Goal: Check status: Check status

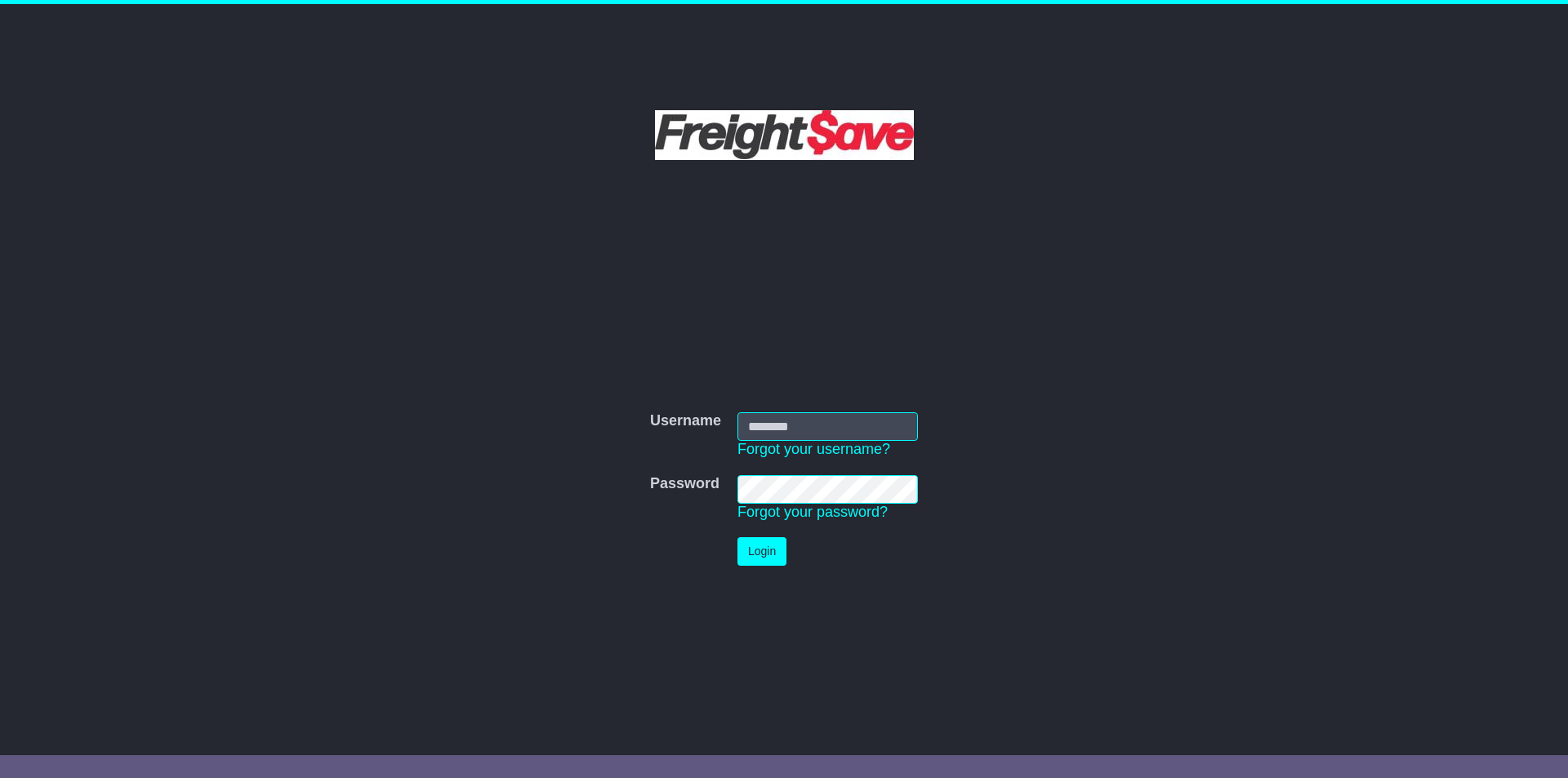
type input "**********"
drag, startPoint x: 0, startPoint y: 0, endPoint x: 772, endPoint y: 562, distance: 954.9
click at [772, 562] on button "Login" at bounding box center [762, 551] width 49 height 29
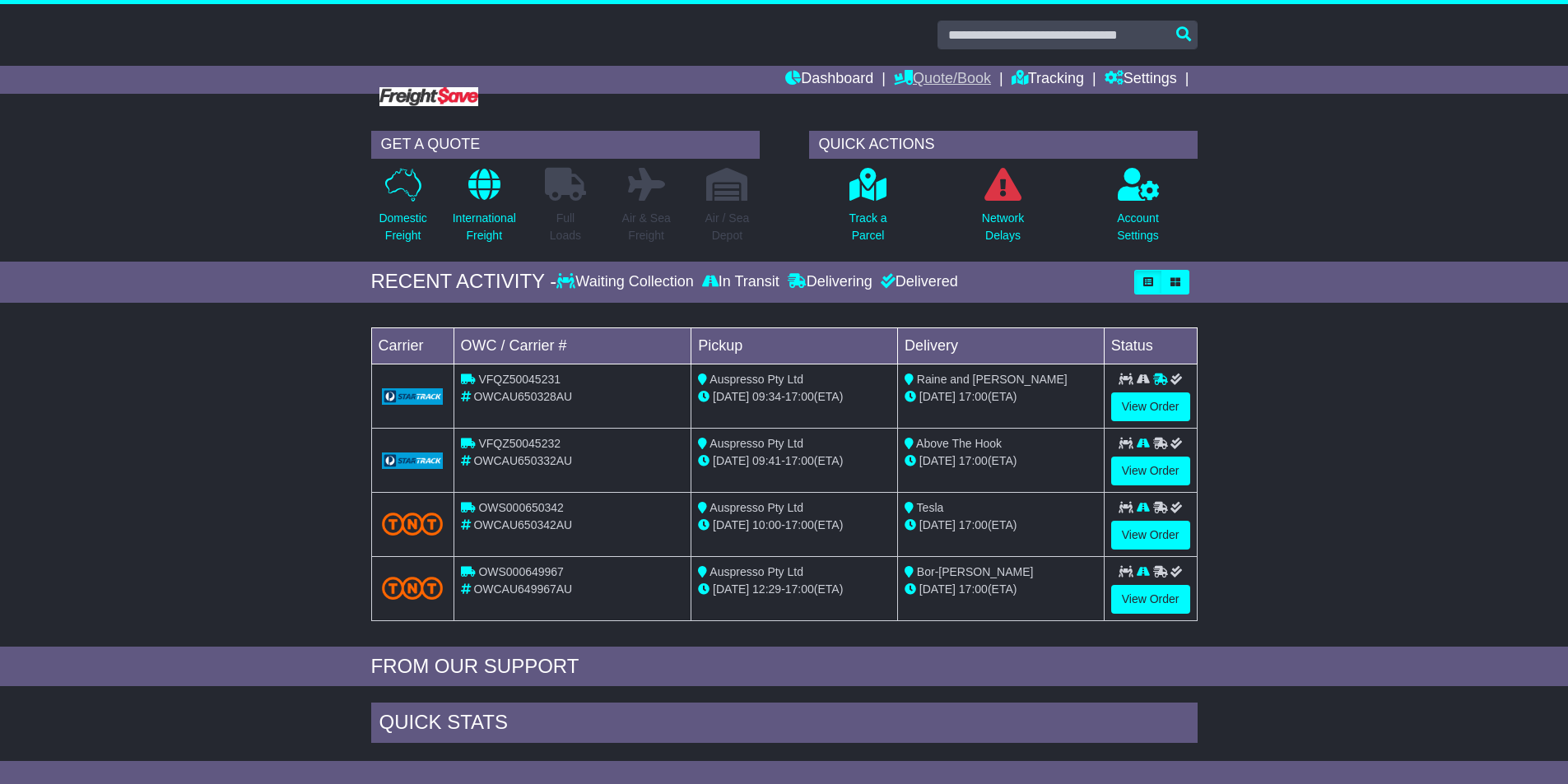
click at [909, 86] on link "Quote/Book" at bounding box center [942, 80] width 97 height 28
click at [915, 106] on link "Domestic" at bounding box center [959, 107] width 130 height 18
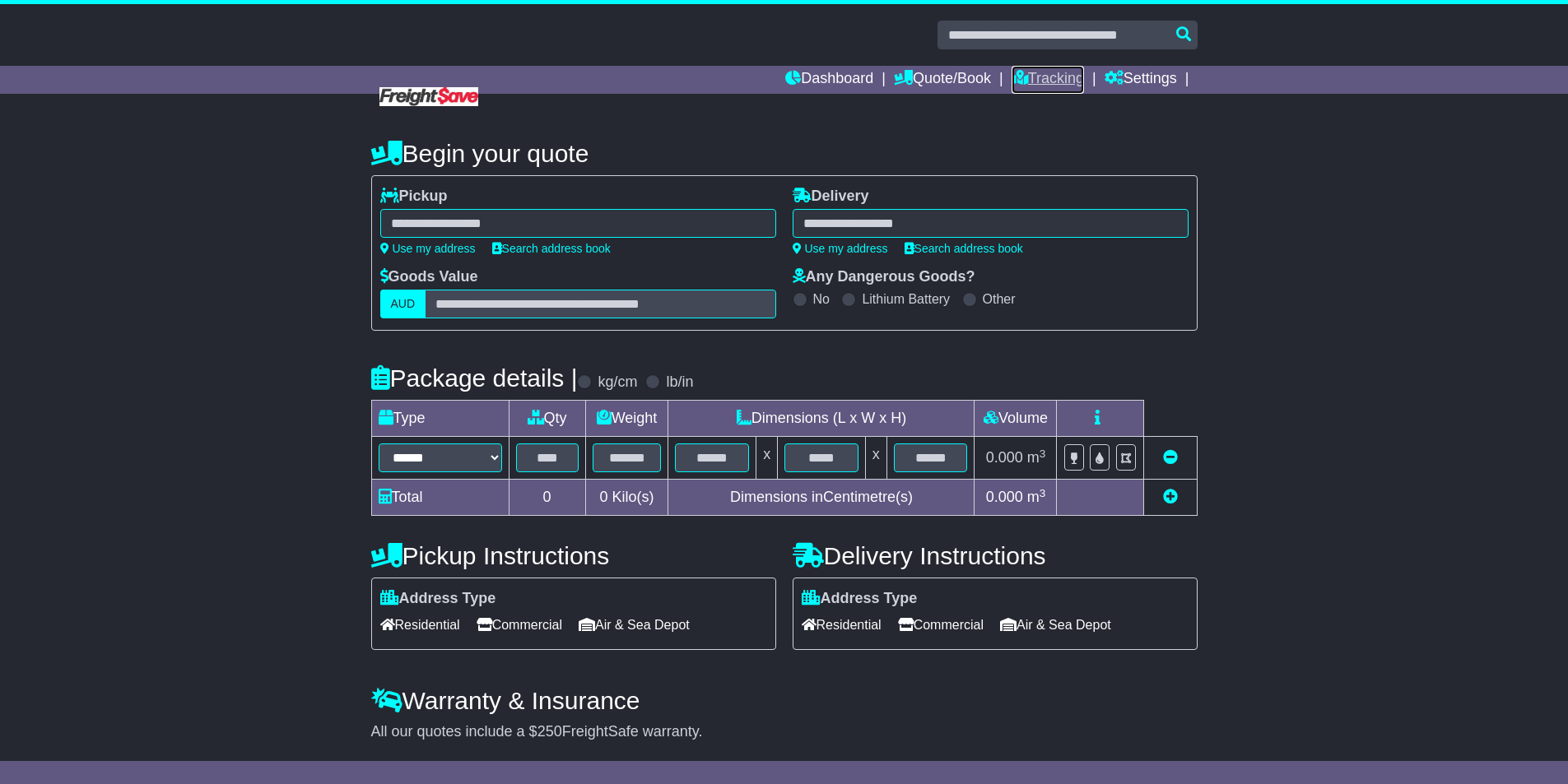
click at [1027, 91] on link "Tracking" at bounding box center [1048, 80] width 73 height 28
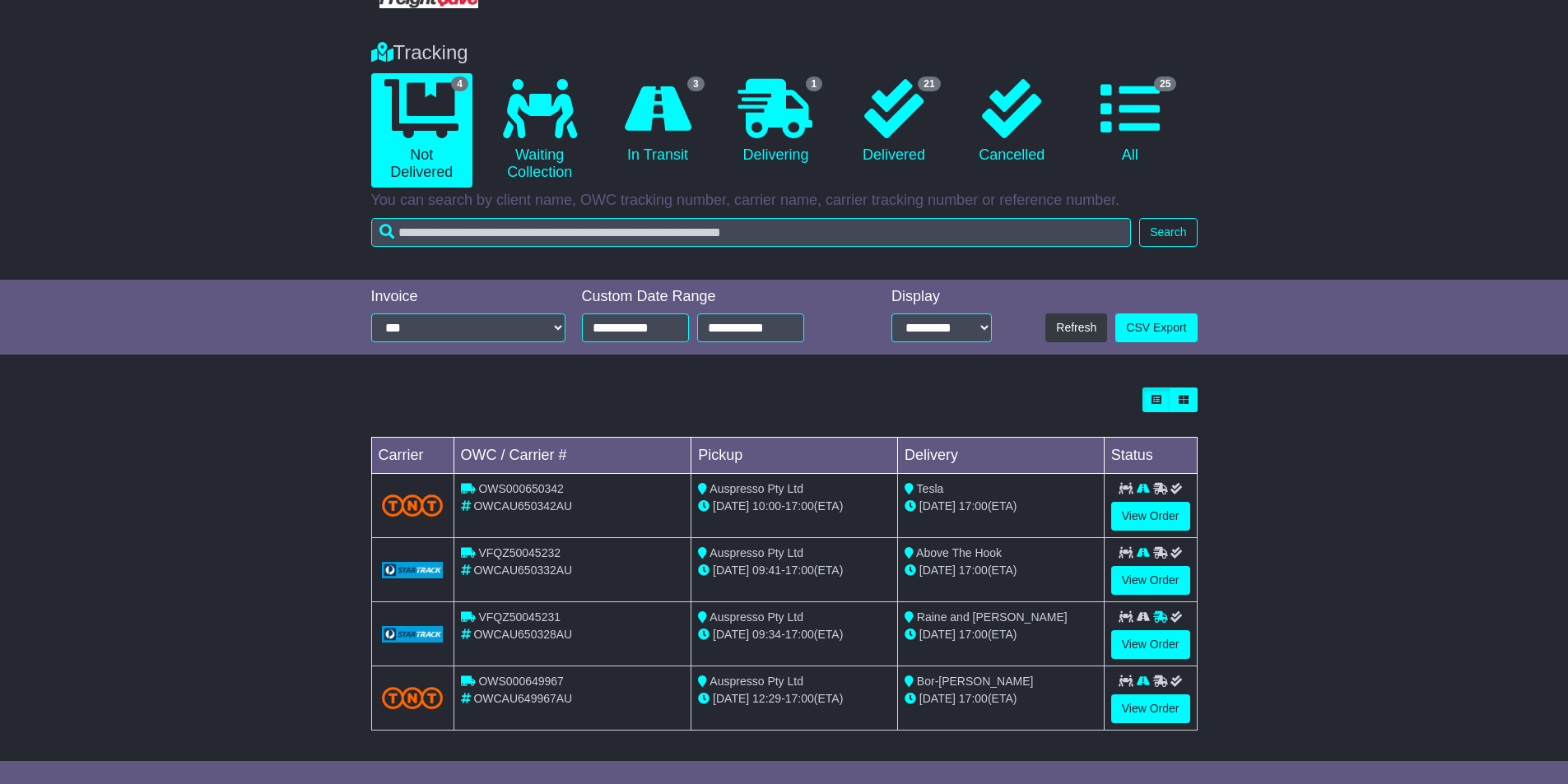
scroll to position [103, 0]
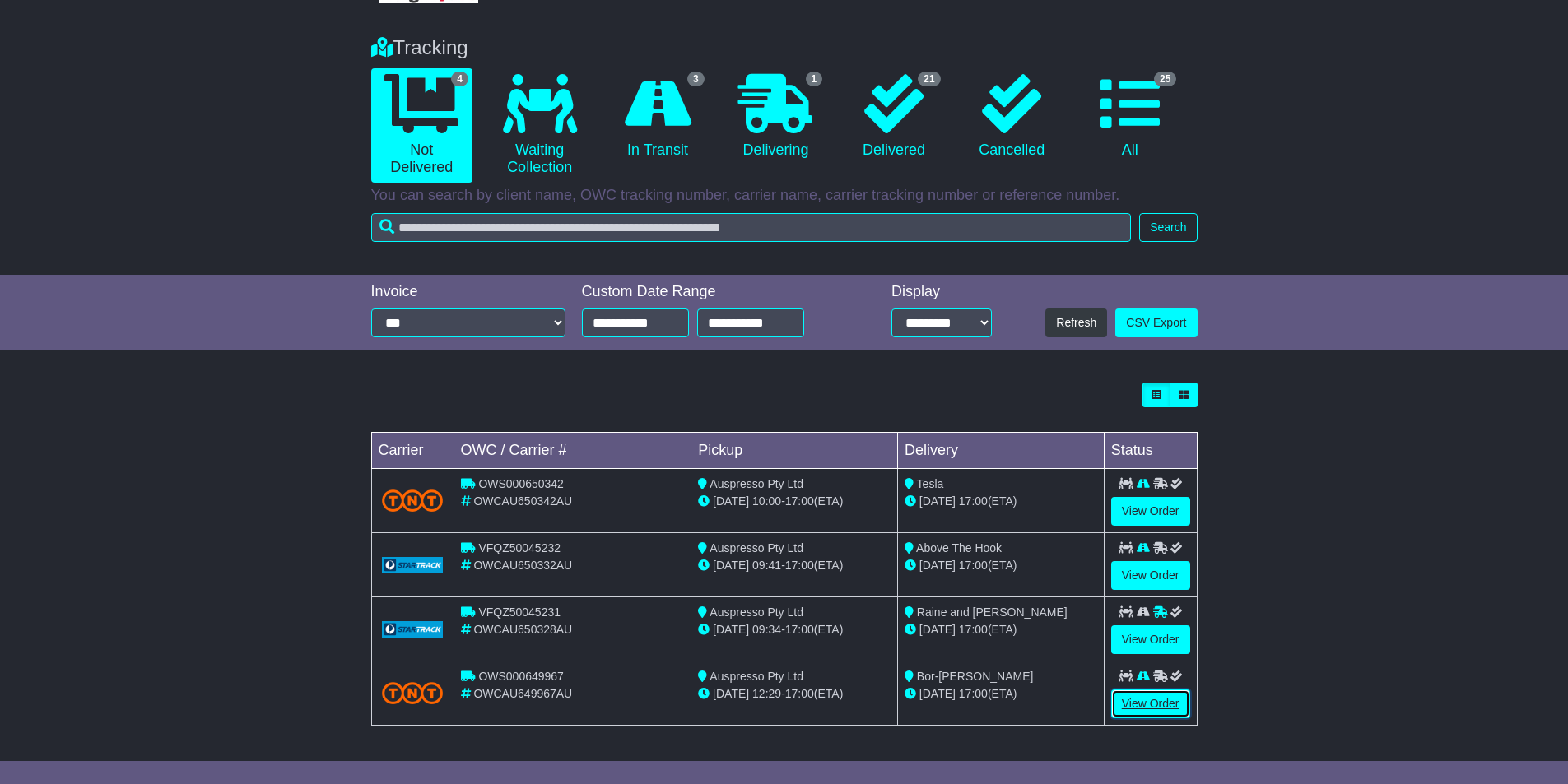
click at [1139, 710] on link "View Order" at bounding box center [1150, 704] width 79 height 29
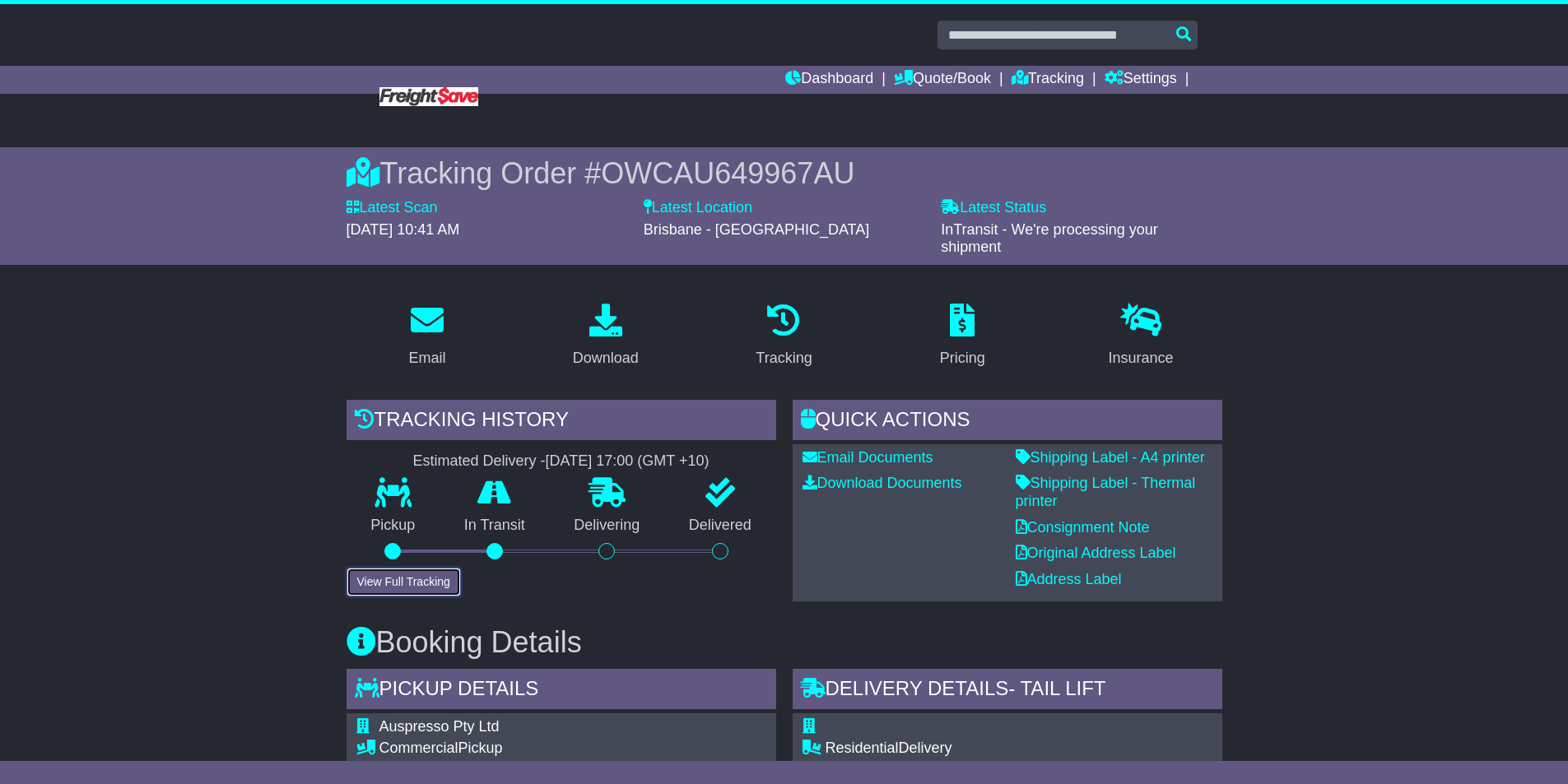
click at [415, 576] on button "View Full Tracking" at bounding box center [404, 582] width 115 height 29
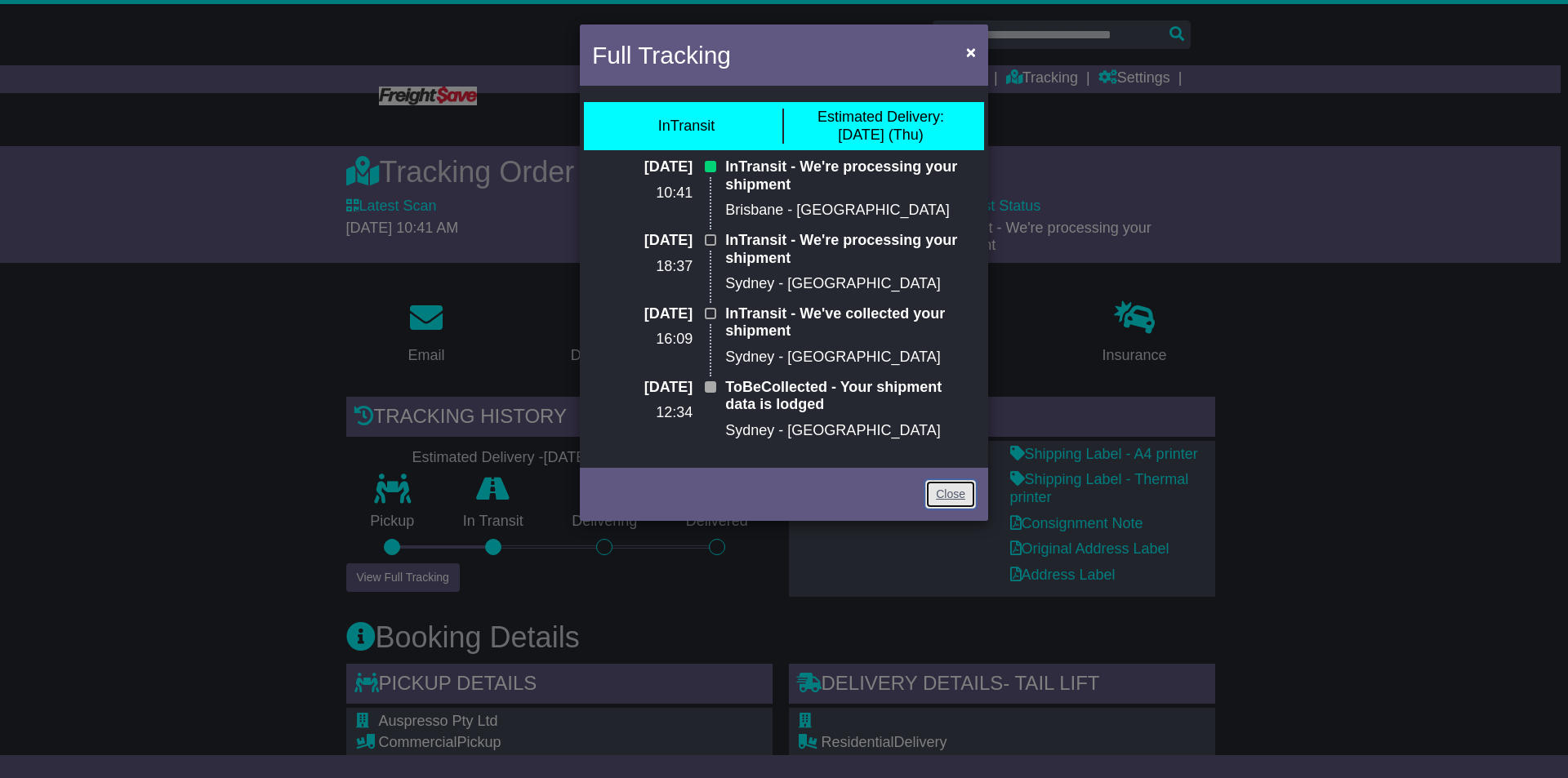
click at [947, 491] on link "Close" at bounding box center [951, 494] width 51 height 29
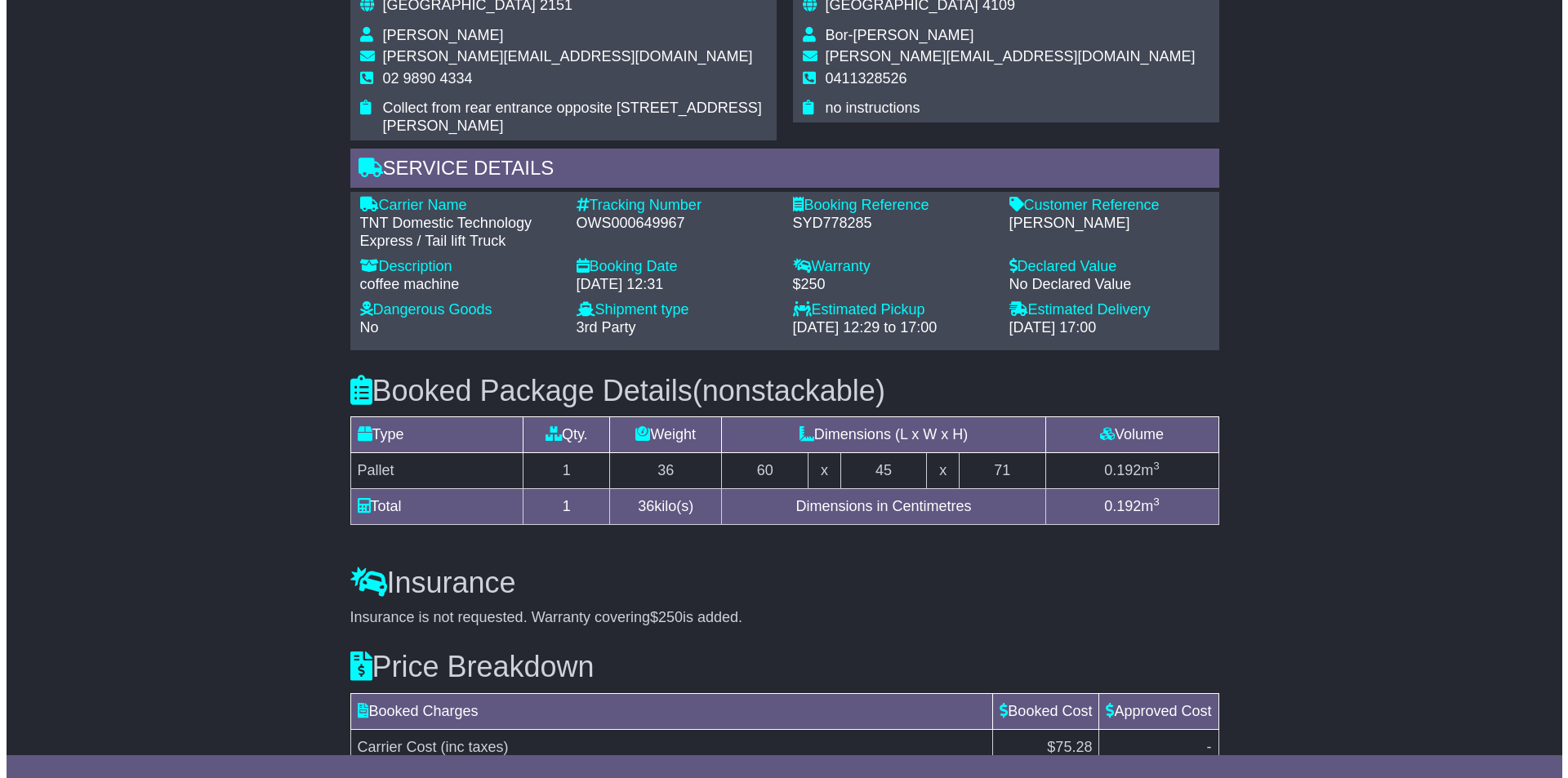
scroll to position [817, 0]
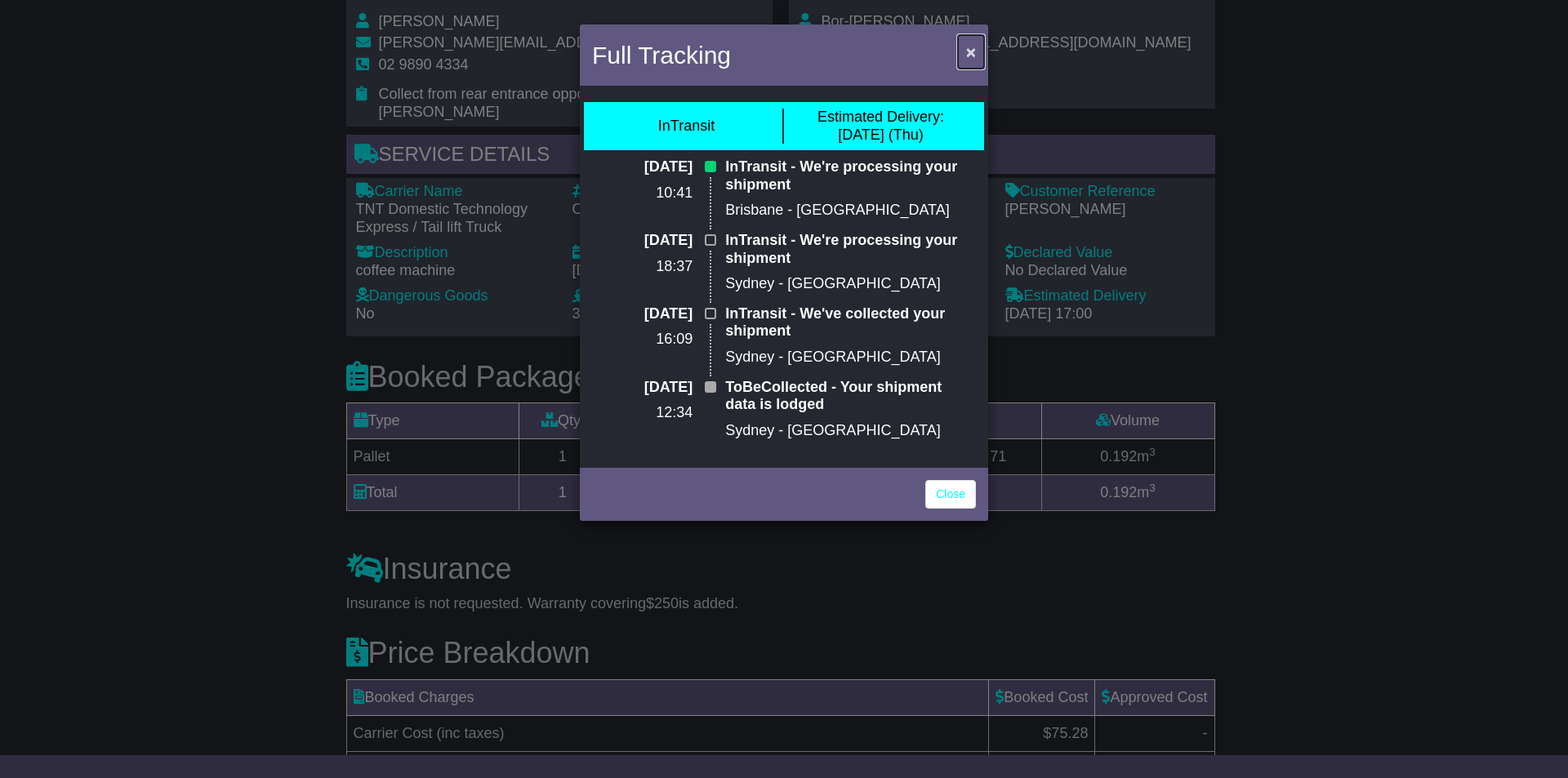
click at [966, 53] on span "×" at bounding box center [971, 52] width 10 height 19
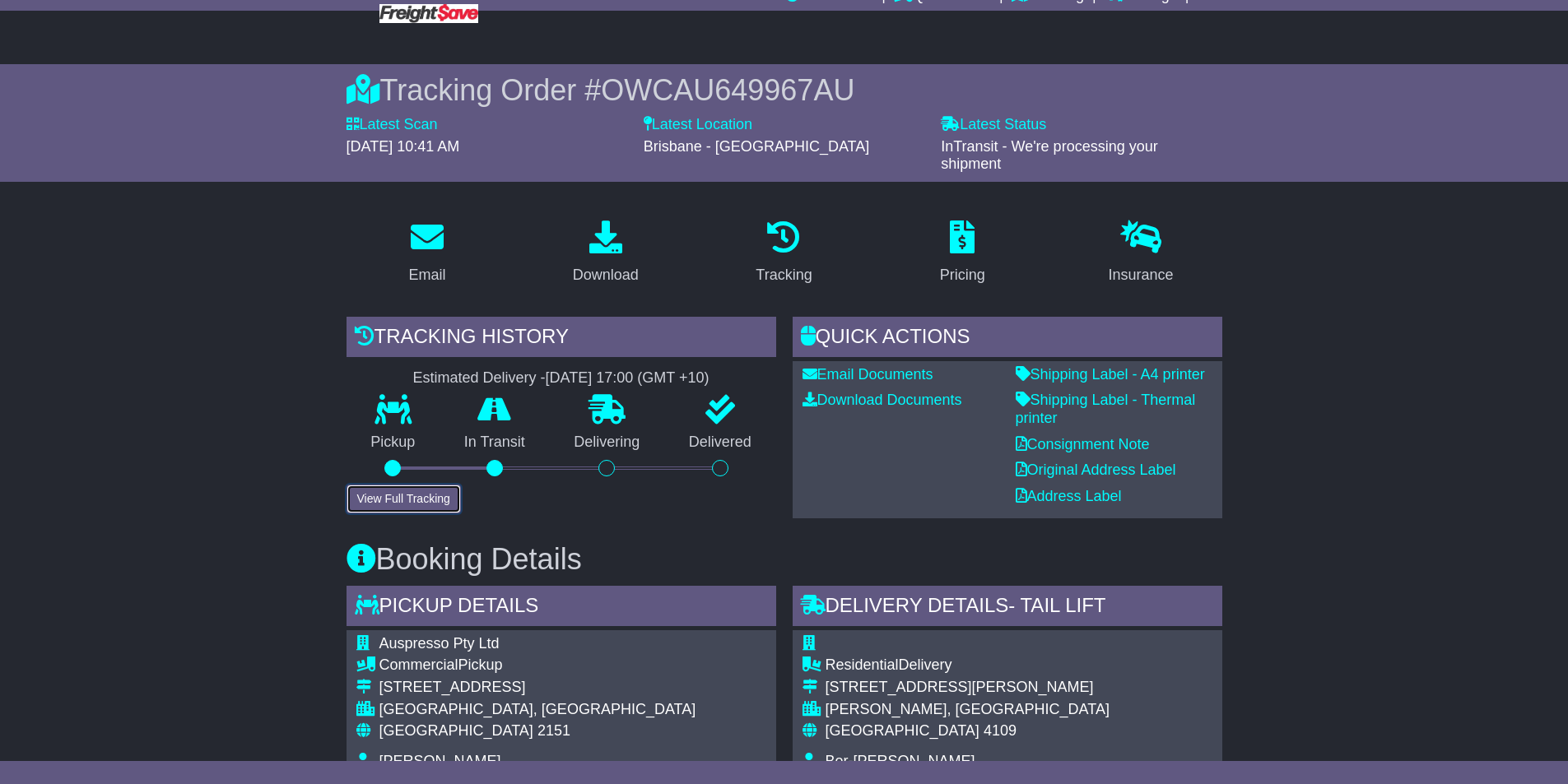
scroll to position [0, 0]
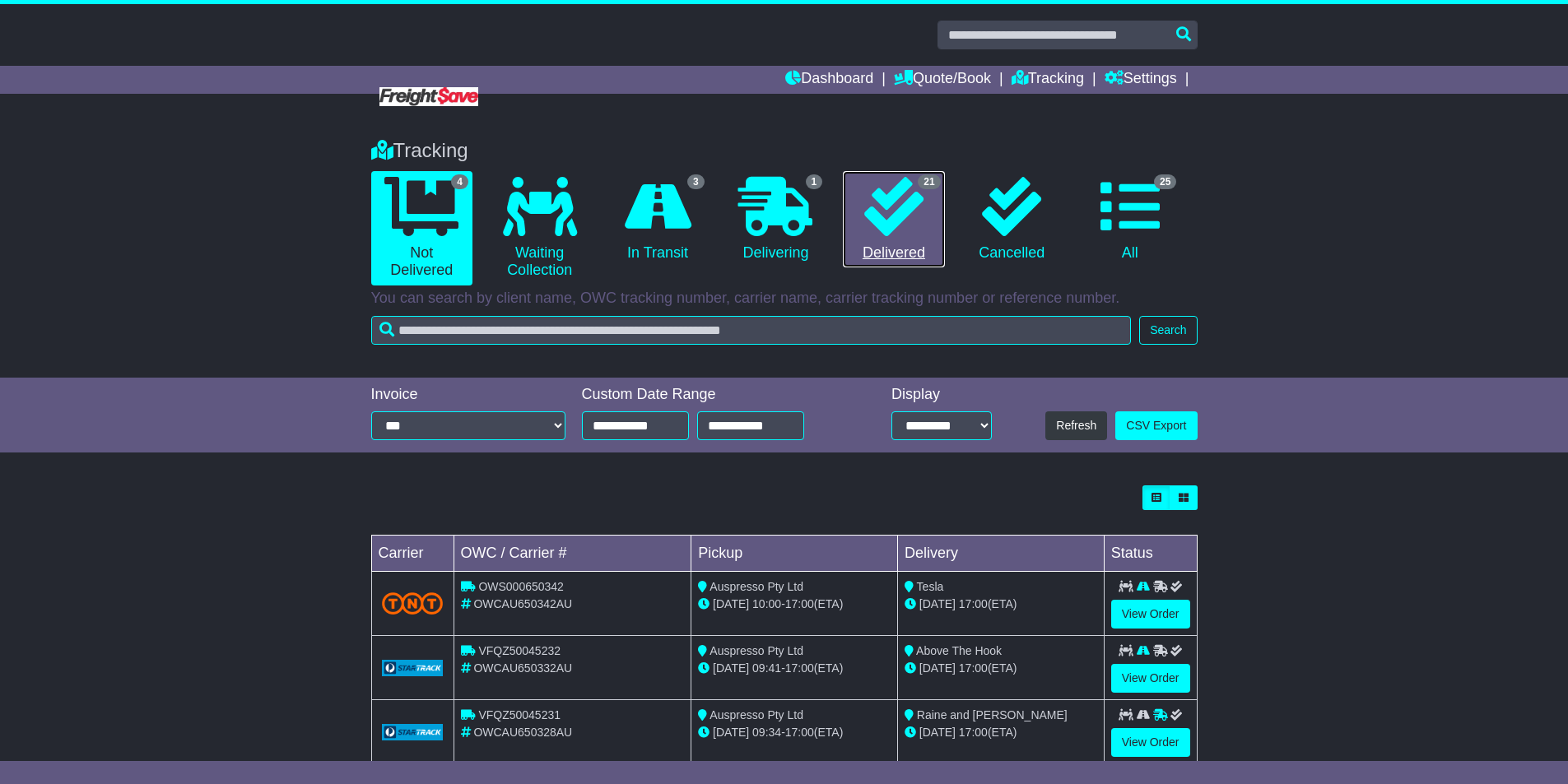
click at [858, 210] on link "21 Delivered" at bounding box center [894, 220] width 102 height 97
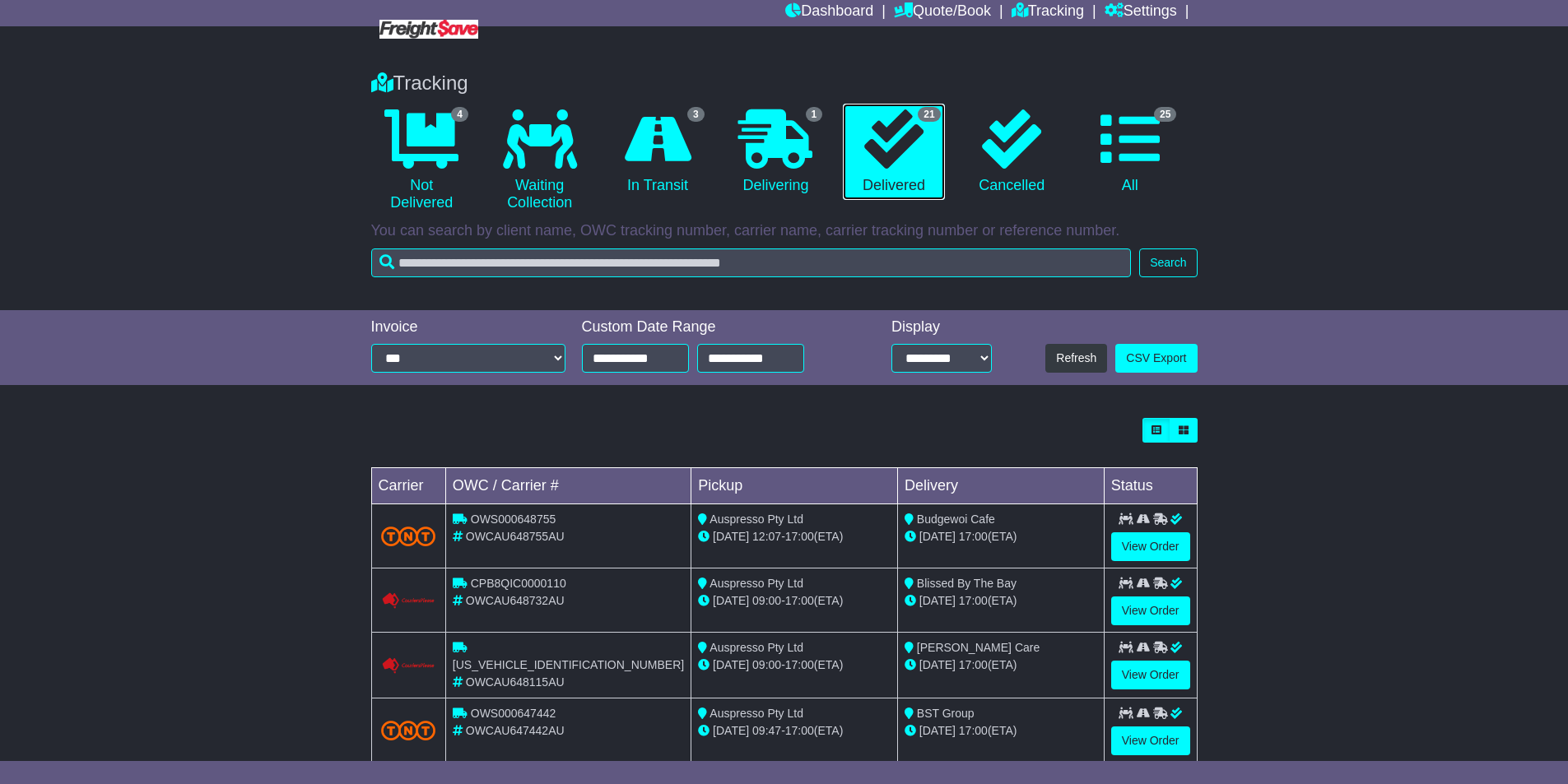
scroll to position [165, 0]
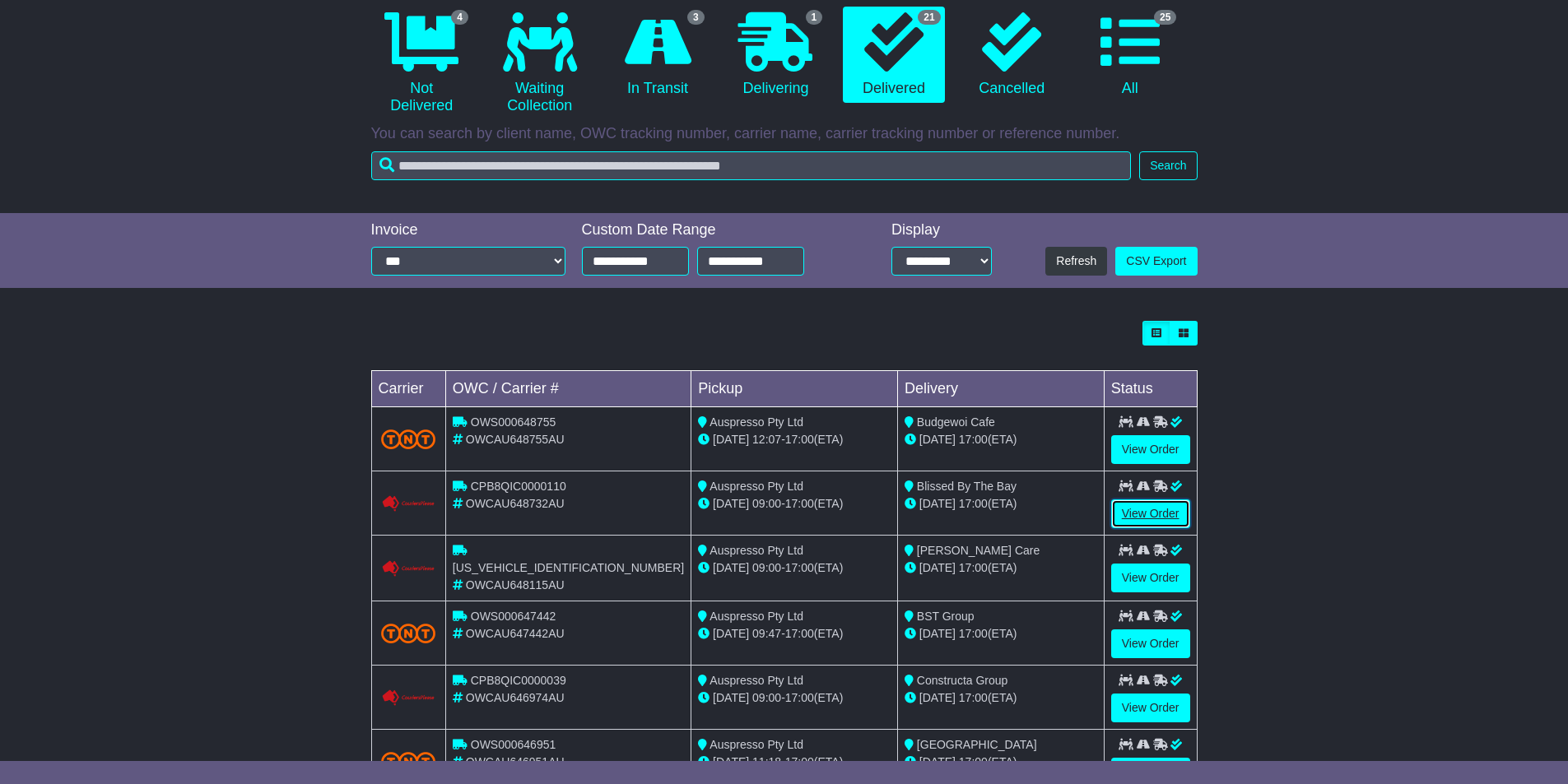
click at [1153, 515] on link "View Order" at bounding box center [1150, 514] width 79 height 29
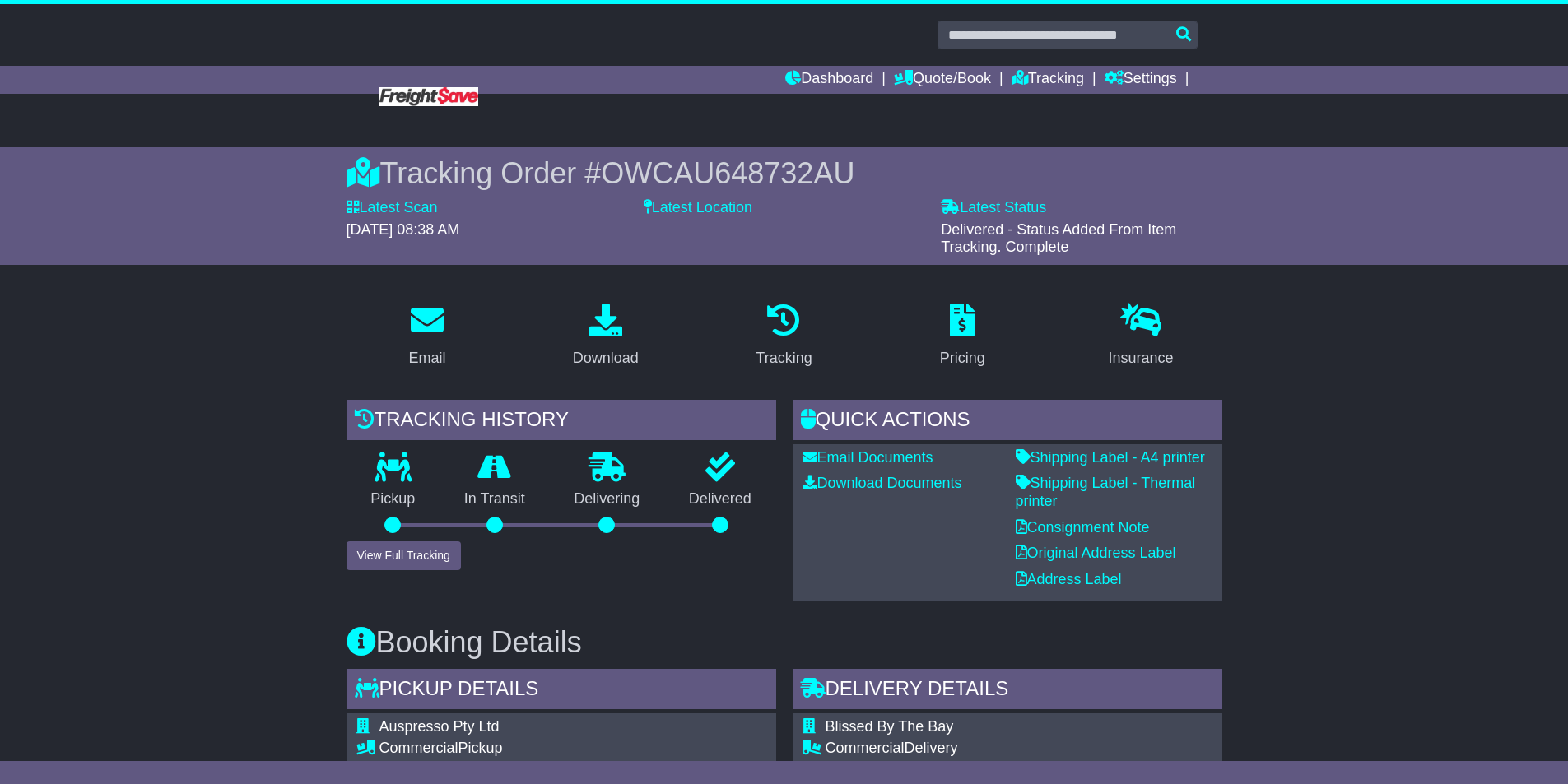
click at [396, 541] on div "Pickup" at bounding box center [394, 496] width 94 height 89
click at [396, 564] on button "View Full Tracking" at bounding box center [404, 556] width 115 height 29
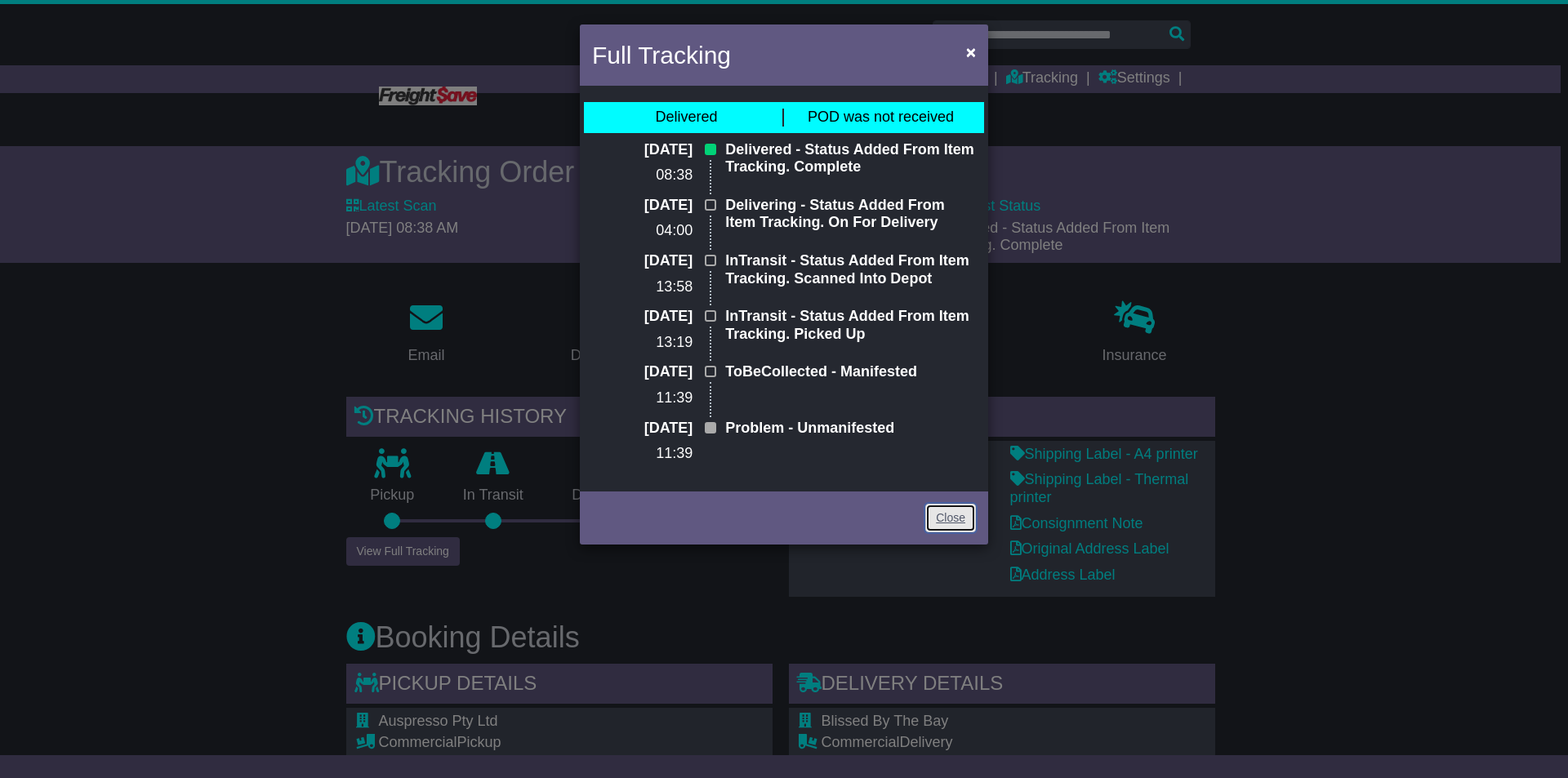
click at [961, 523] on link "Close" at bounding box center [951, 518] width 51 height 29
